Goal: Transaction & Acquisition: Purchase product/service

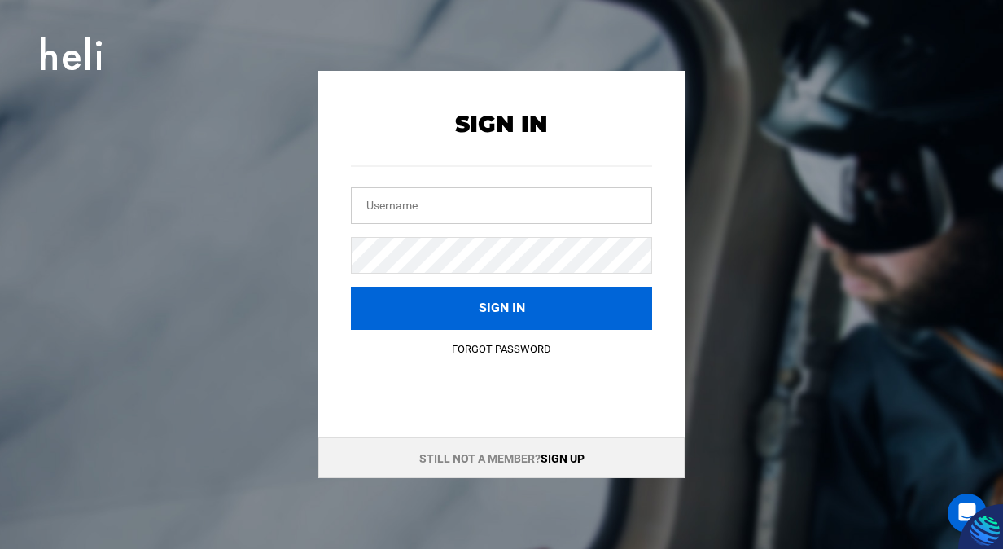
type input "[PERSON_NAME][EMAIL_ADDRESS][PERSON_NAME][DOMAIN_NAME]"
click at [431, 299] on button "Sign in" at bounding box center [501, 308] width 301 height 43
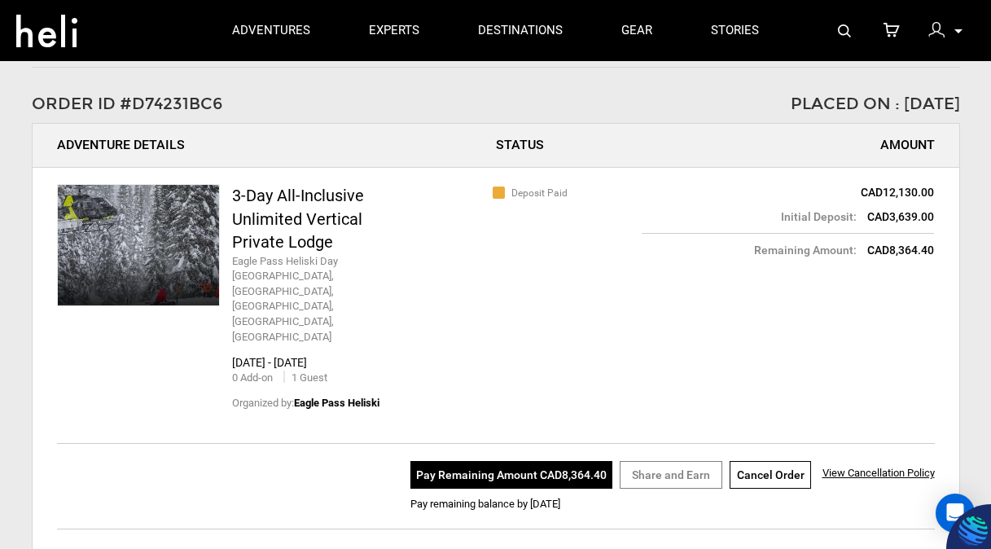
scroll to position [86, 0]
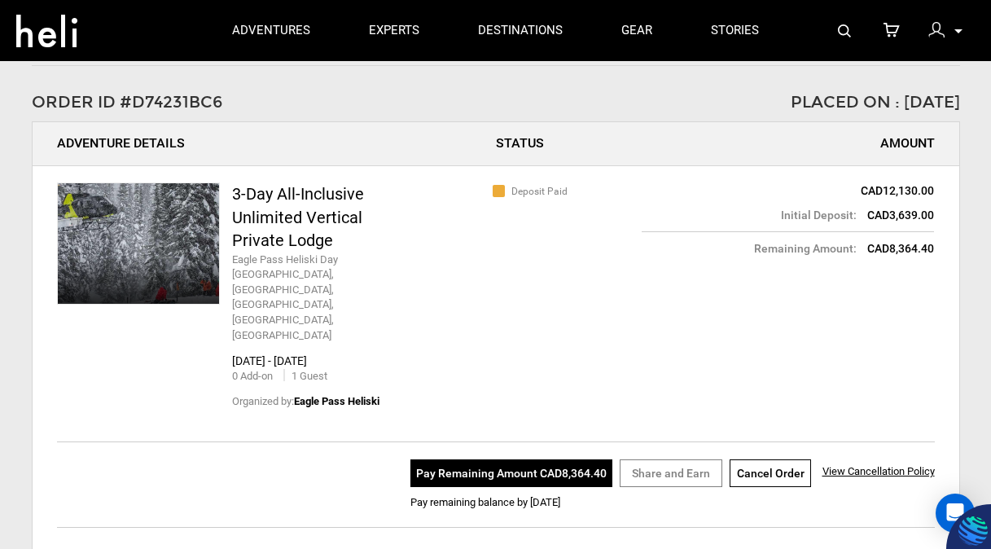
click at [509, 459] on button "Pay Remaining Amount CAD8,364.40" at bounding box center [511, 473] width 202 height 28
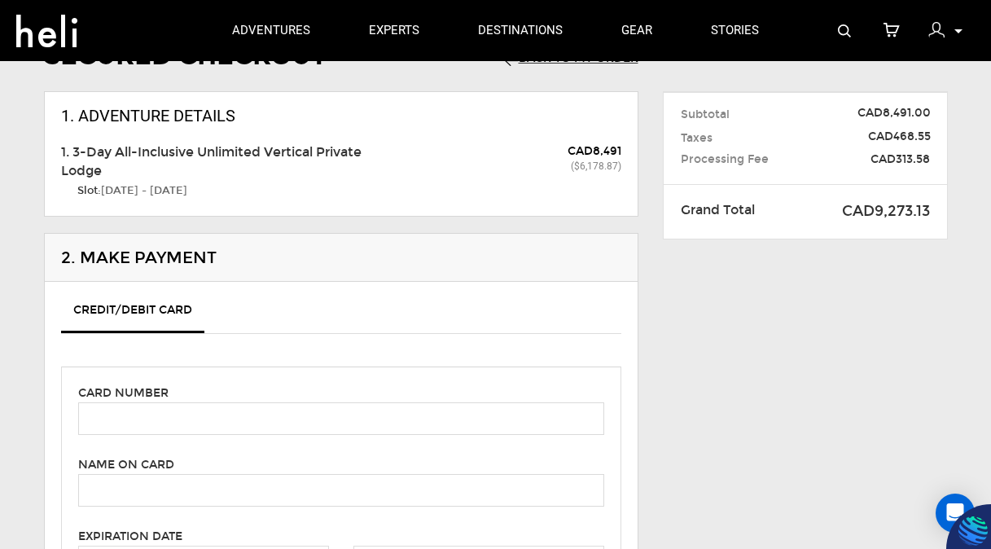
scroll to position [117, 0]
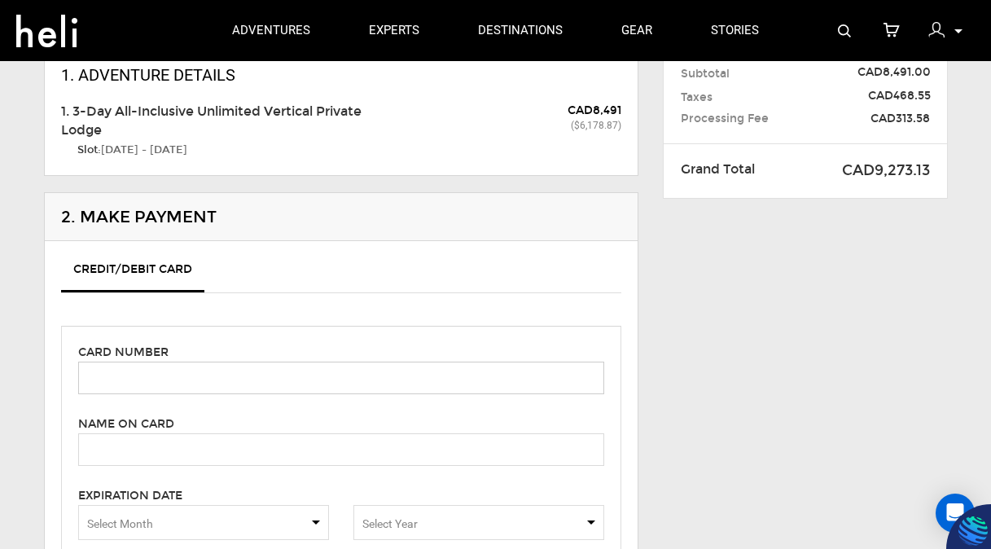
click at [114, 380] on input "text" at bounding box center [341, 377] width 526 height 33
type input "[CREDIT_CARD_NUMBER]"
click at [399, 446] on input "text" at bounding box center [341, 449] width 526 height 33
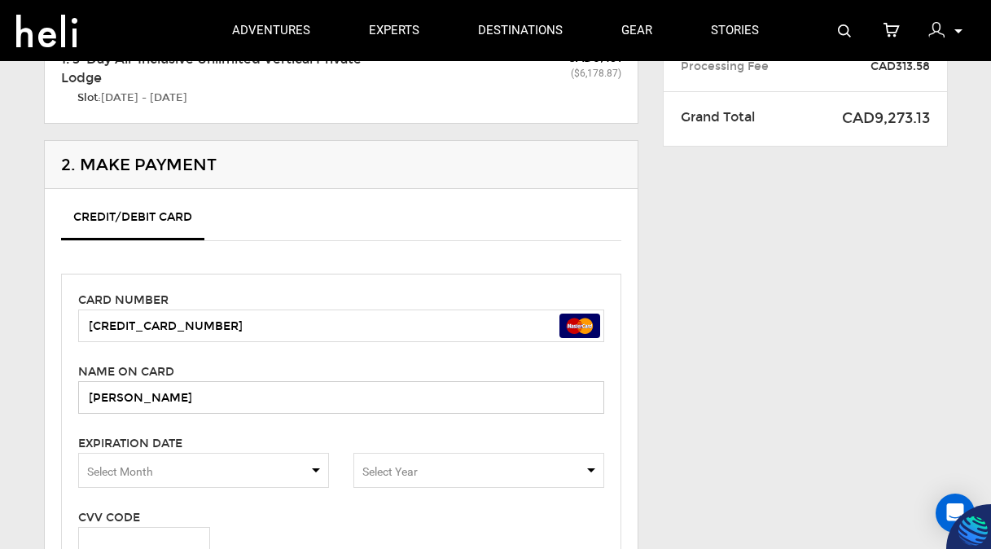
scroll to position [175, 0]
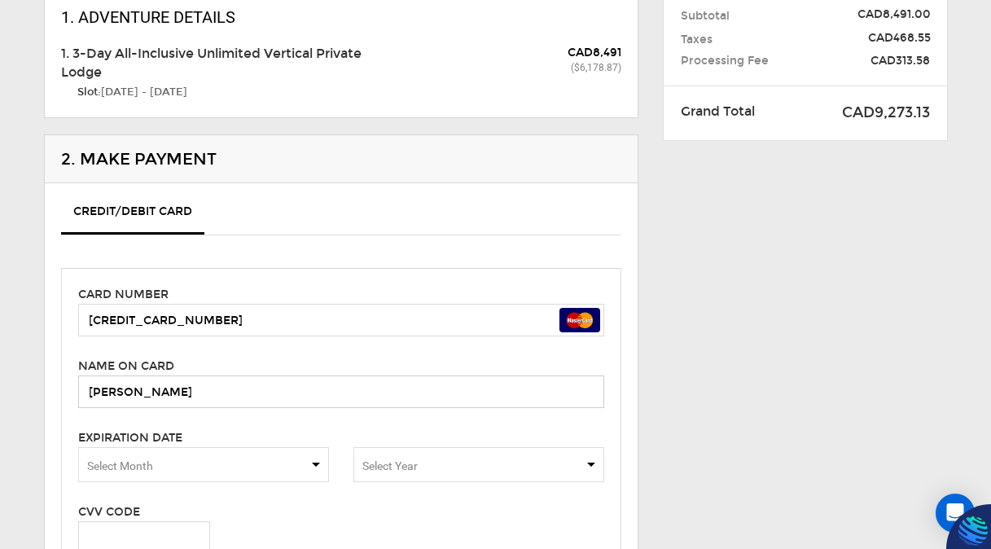
type input "[PERSON_NAME]"
click at [317, 462] on span "Select Month" at bounding box center [203, 464] width 251 height 35
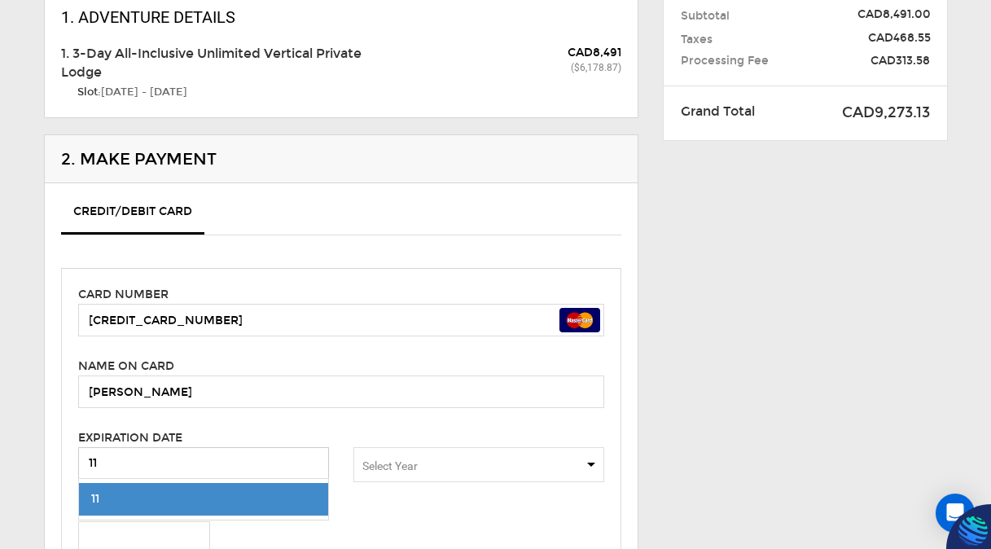
type input "11"
click at [422, 457] on span "Select Year" at bounding box center [478, 464] width 251 height 35
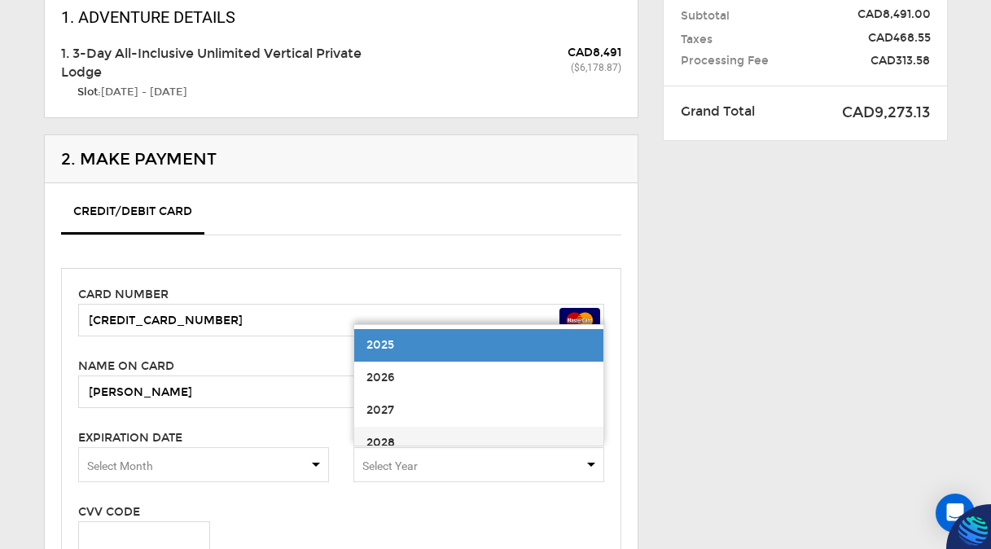
click at [407, 443] on span "2028" at bounding box center [478, 443] width 249 height 33
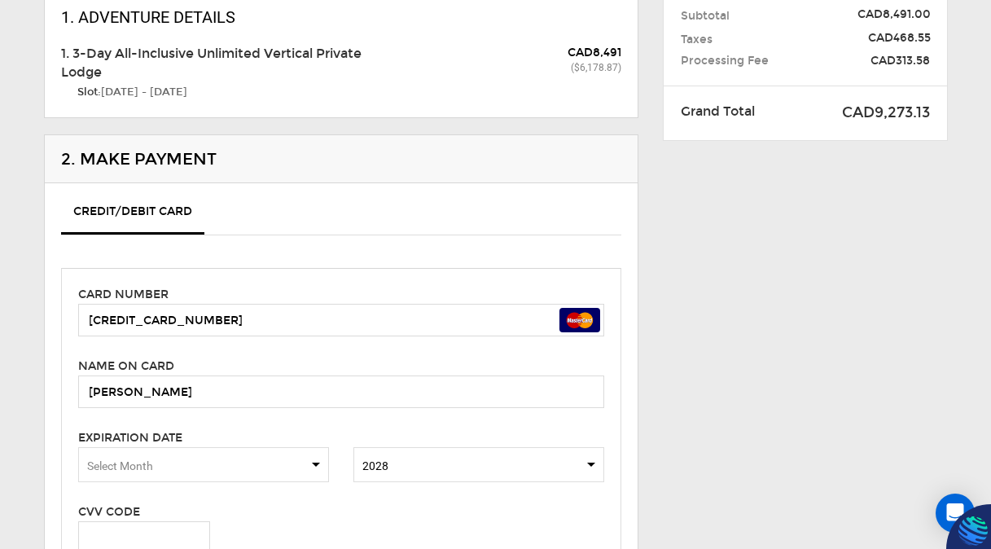
click at [318, 460] on span "Select Month" at bounding box center [203, 464] width 251 height 35
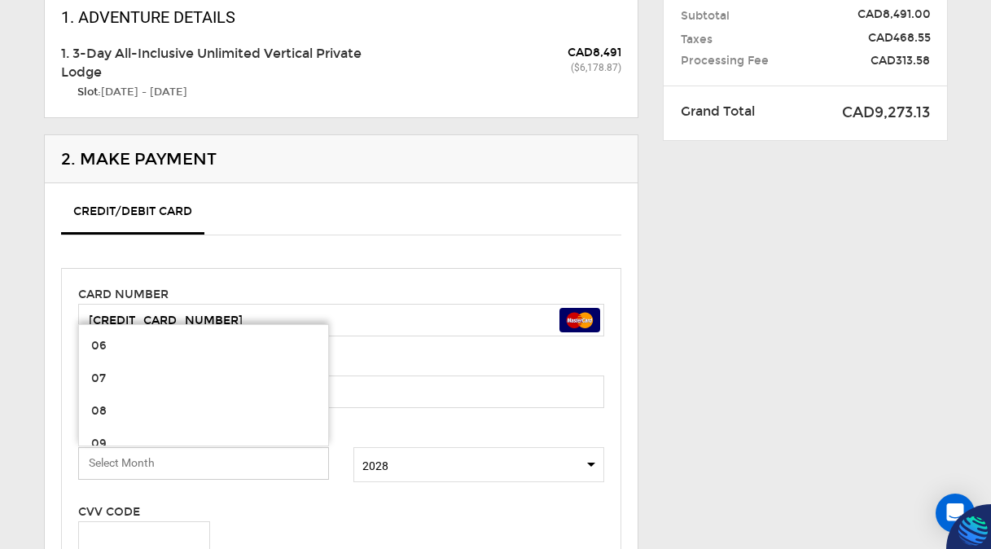
scroll to position [278, 0]
click at [156, 400] on span "11" at bounding box center [203, 392] width 249 height 33
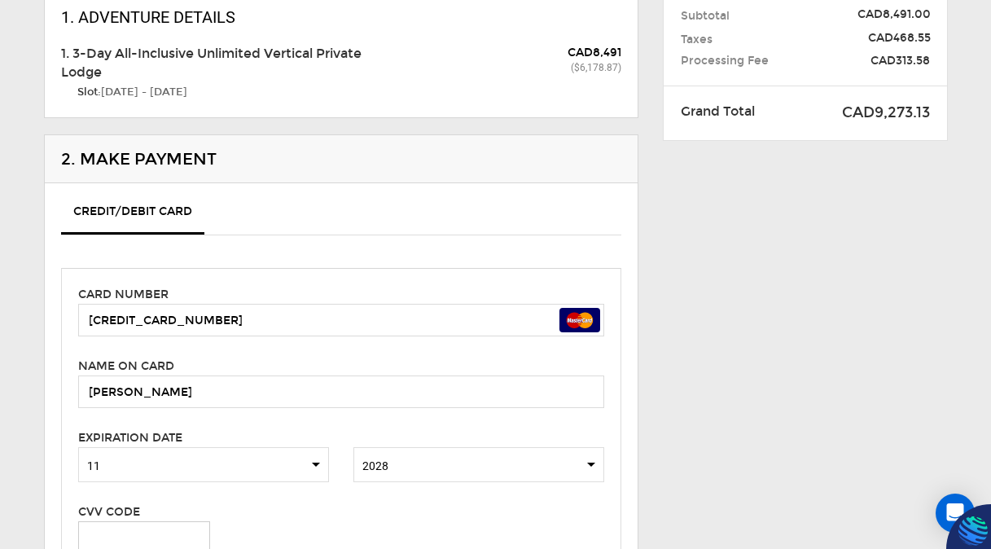
click at [145, 528] on input "text" at bounding box center [144, 537] width 132 height 33
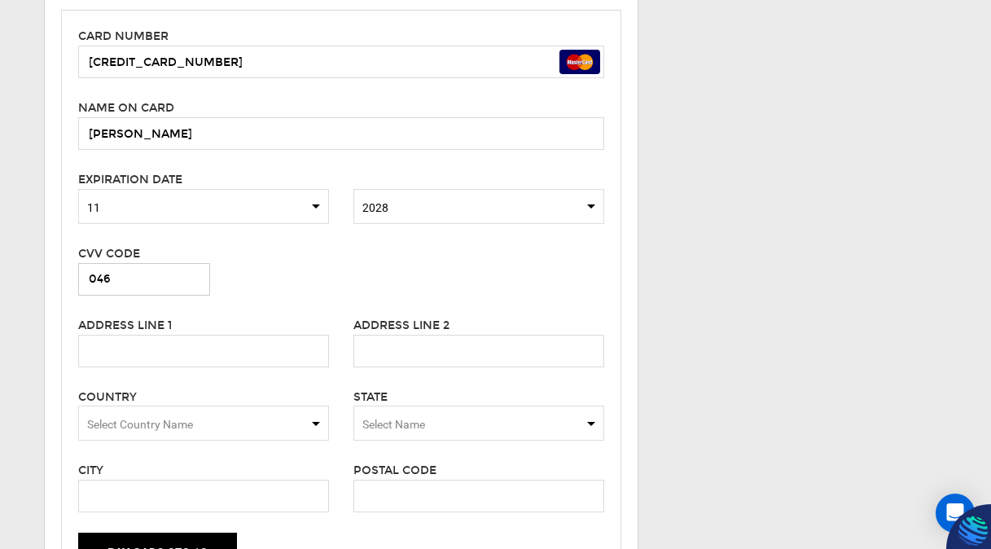
scroll to position [435, 0]
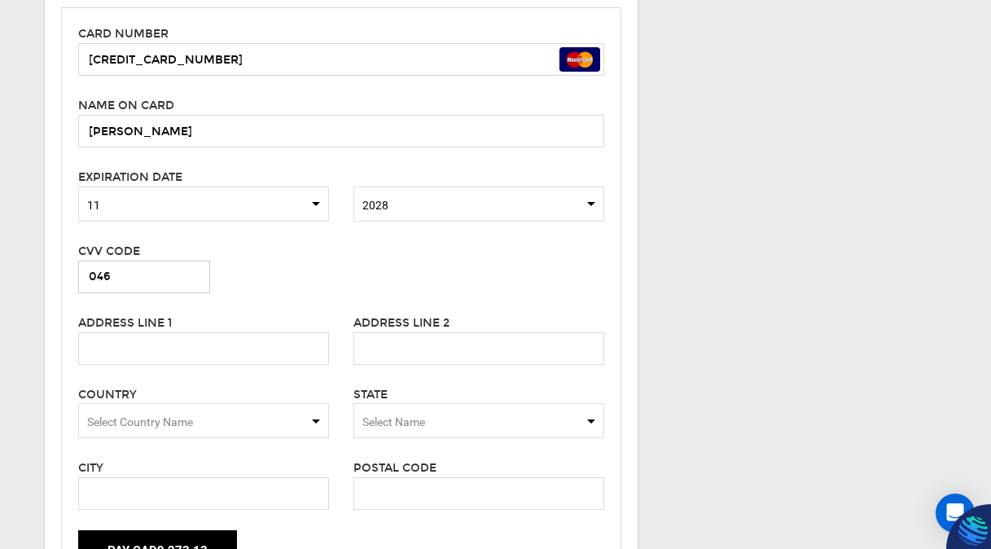
type input "046"
click at [96, 347] on input "text" at bounding box center [203, 348] width 251 height 33
type input "461 Turicum"
click at [314, 424] on span "Select Country Name" at bounding box center [203, 420] width 251 height 35
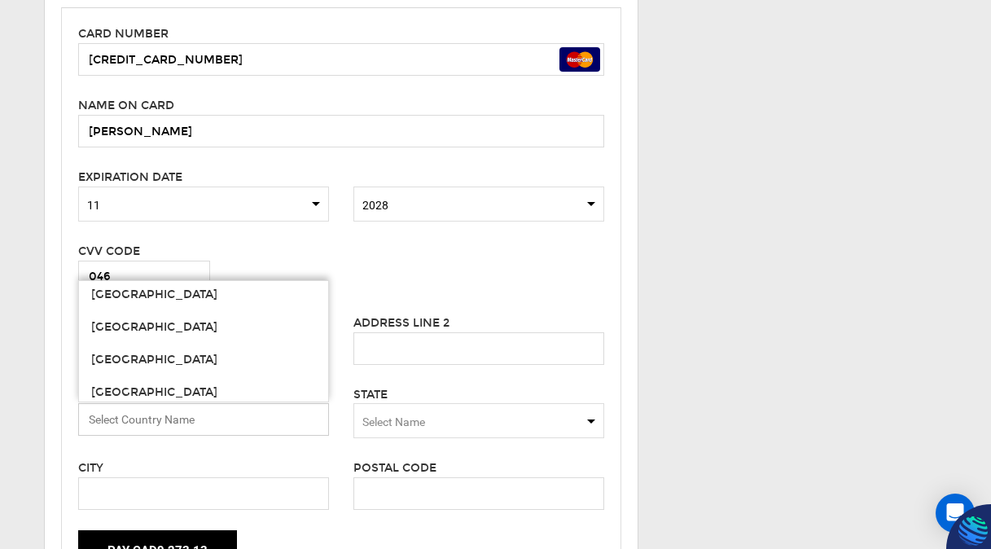
scroll to position [7430, 0]
click at [222, 400] on span "[GEOGRAPHIC_DATA]" at bounding box center [203, 392] width 249 height 33
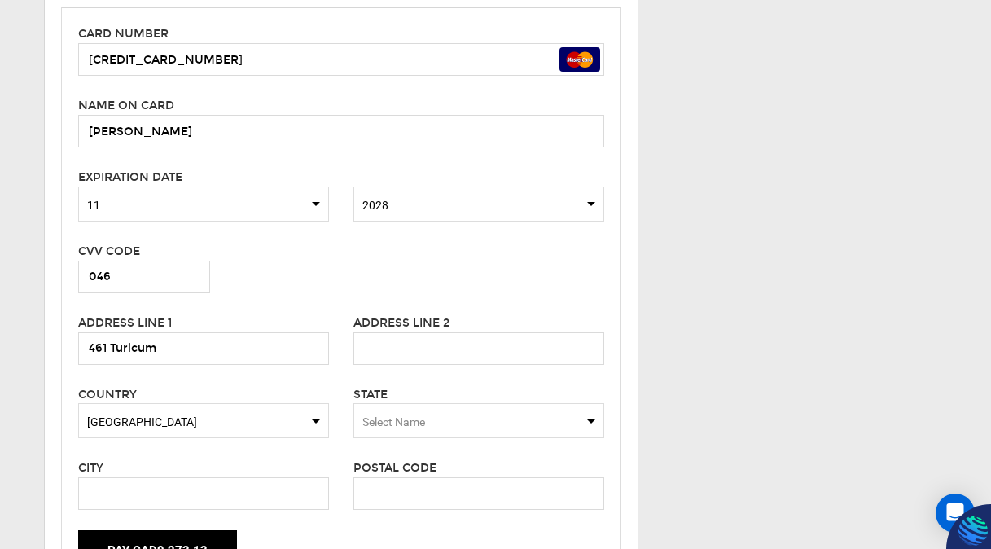
click at [588, 418] on span "Select Name" at bounding box center [478, 420] width 251 height 35
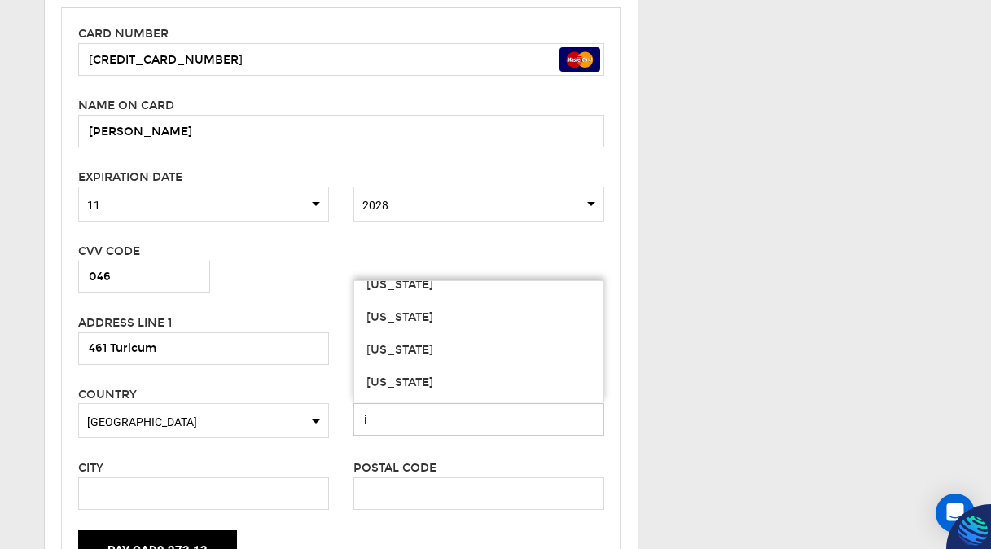
scroll to position [217, 0]
type input "i"
click at [417, 346] on div "[US_STATE]" at bounding box center [478, 345] width 225 height 16
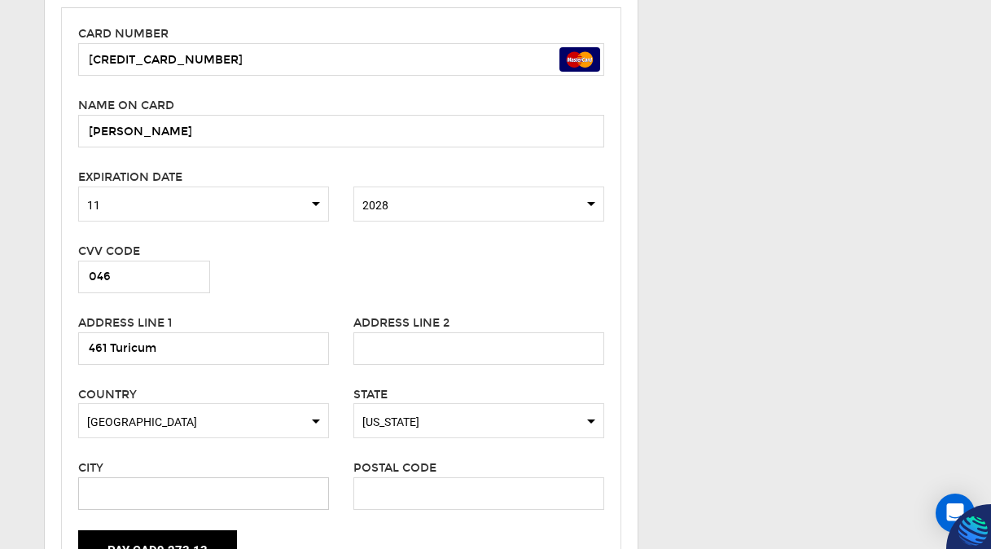
click at [243, 495] on input "text" at bounding box center [203, 493] width 251 height 33
type input "[GEOGRAPHIC_DATA]"
click at [395, 497] on input "text" at bounding box center [478, 493] width 251 height 33
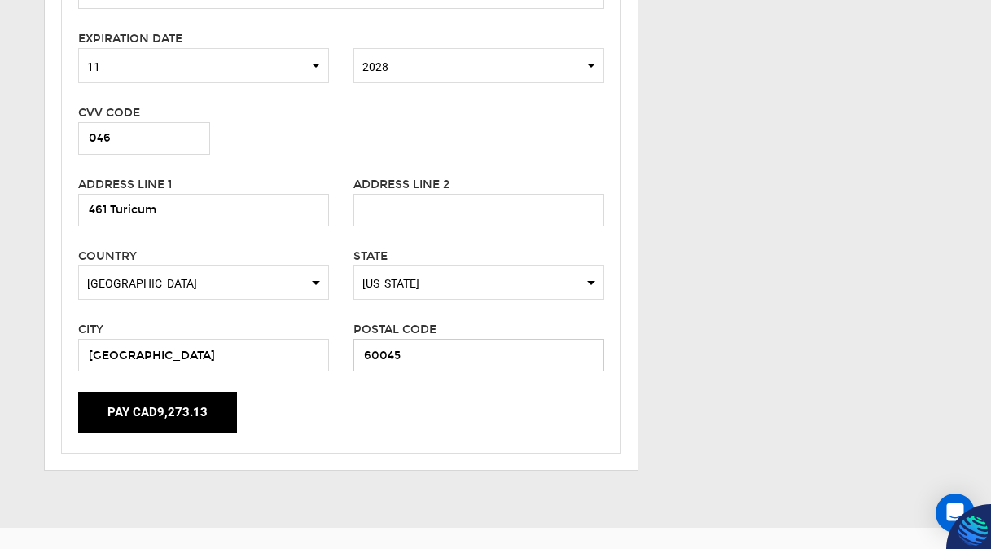
scroll to position [585, 0]
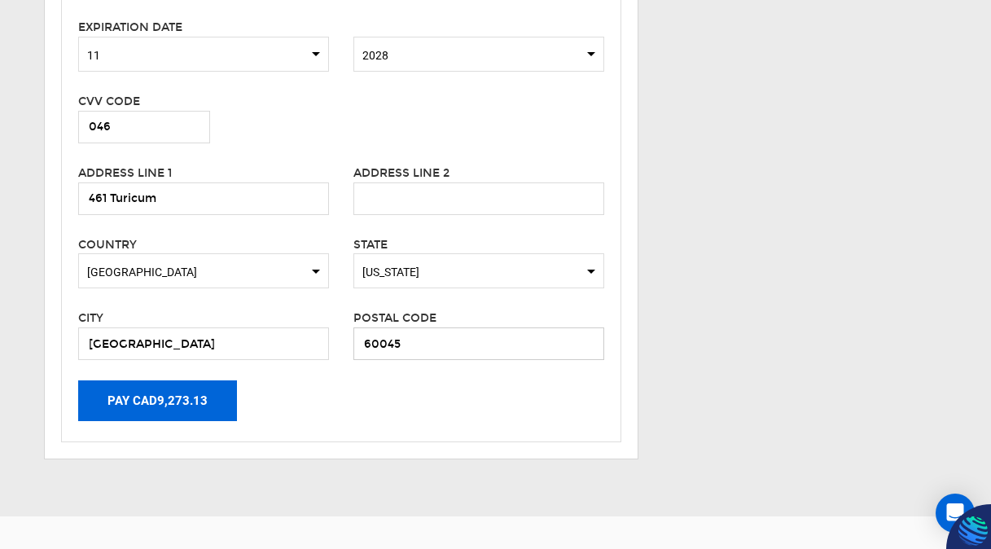
type input "60045"
click at [164, 400] on button "Pay CAD9,273.13" at bounding box center [157, 400] width 159 height 41
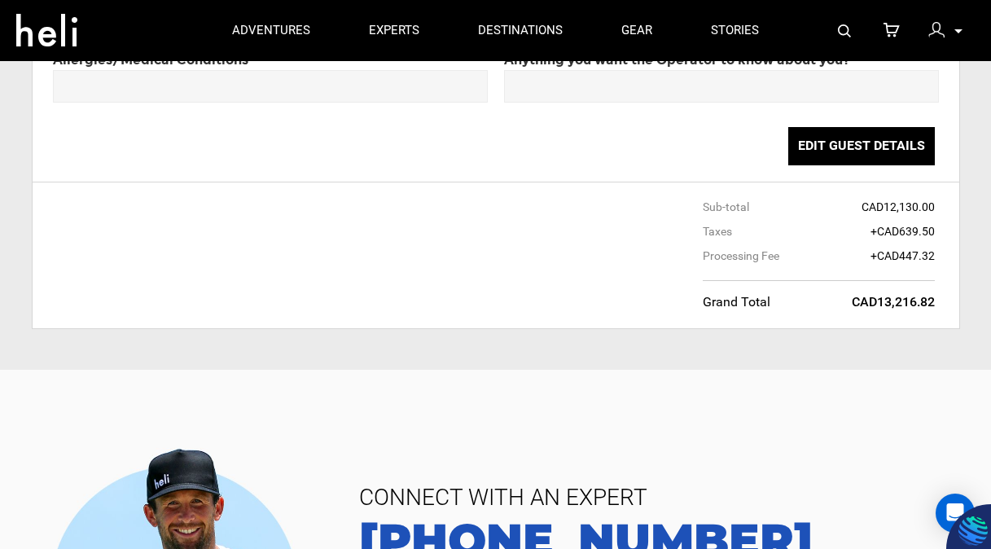
scroll to position [114, 0]
